Goal: Task Accomplishment & Management: Complete application form

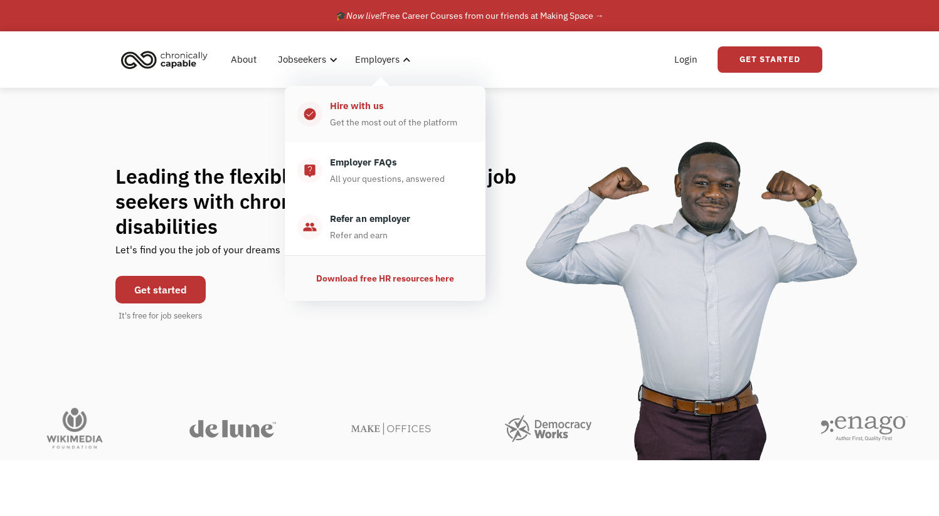
click at [371, 130] on link "check_circle_outline Hire with us Get the most out of the platform" at bounding box center [385, 114] width 201 height 56
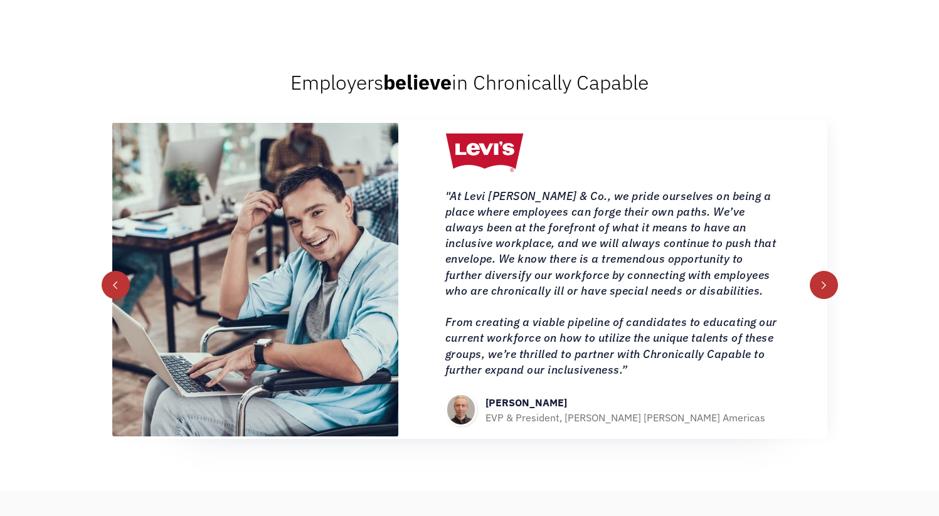
scroll to position [648, 0]
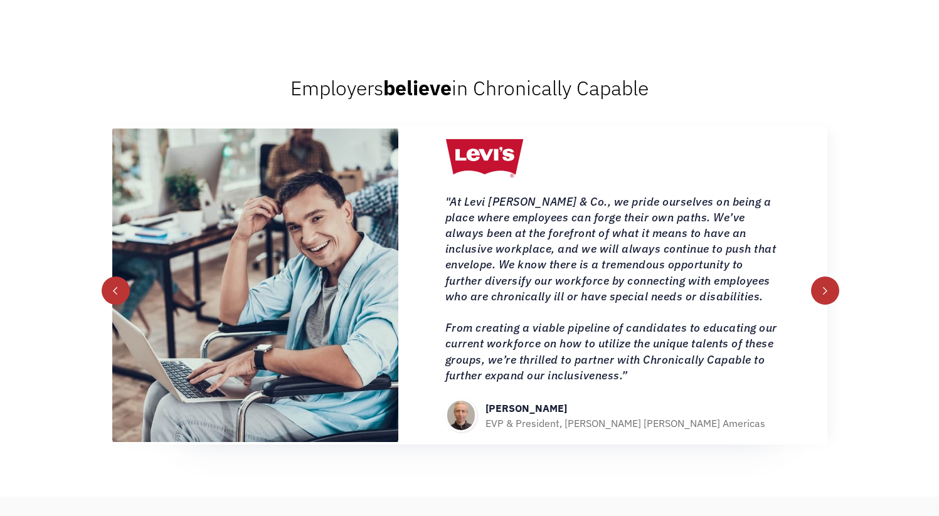
click at [824, 287] on div "next slide" at bounding box center [825, 290] width 28 height 28
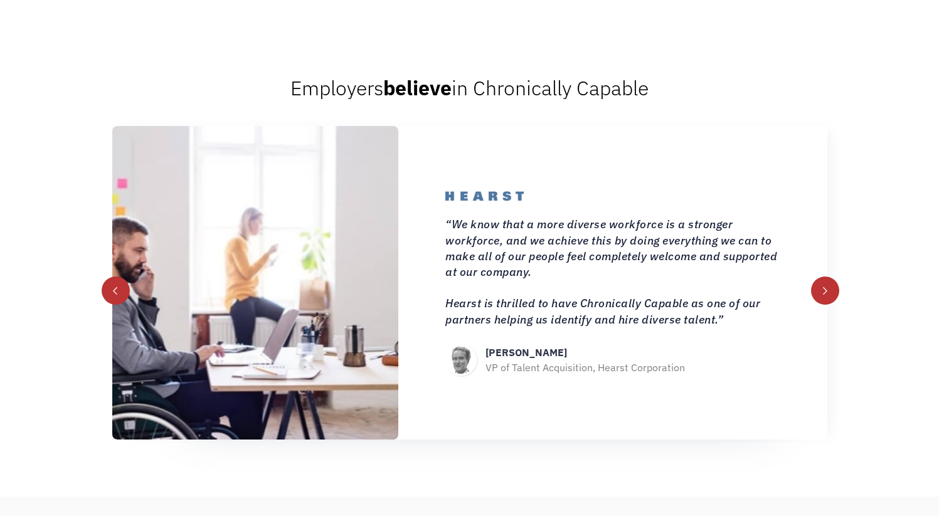
click at [828, 280] on div "next slide" at bounding box center [825, 290] width 28 height 28
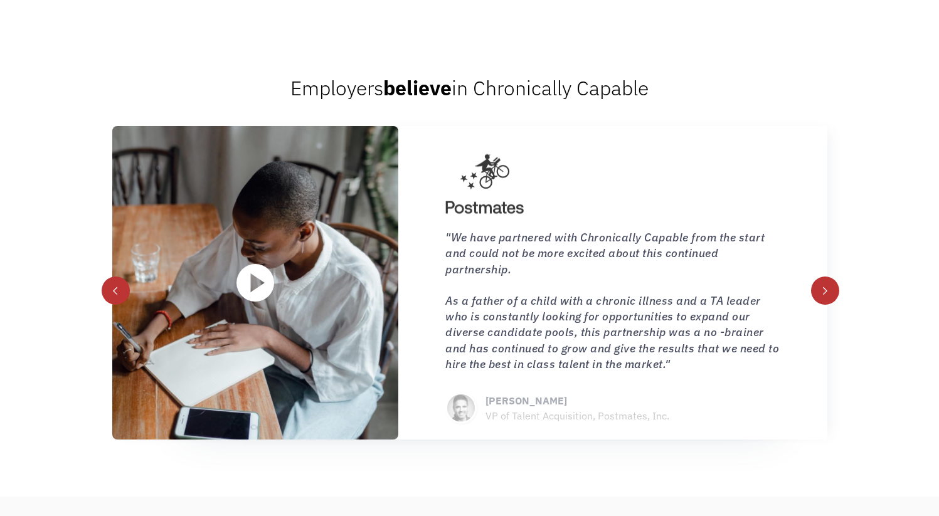
click at [828, 280] on div "next slide" at bounding box center [825, 290] width 28 height 28
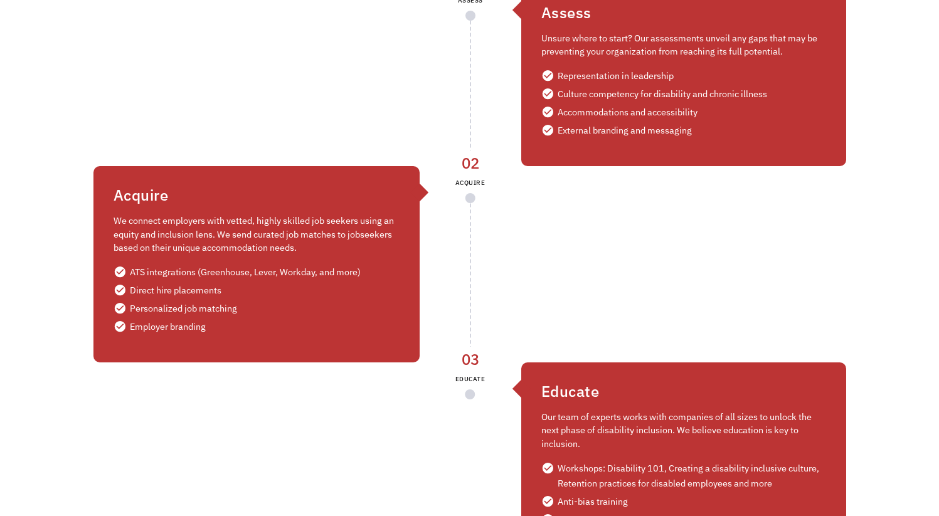
scroll to position [1874, 0]
